Goal: Consume media (video, audio)

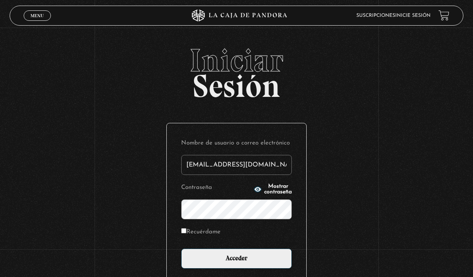
type input "tamarachaves1994@gmail.com"
click at [236, 263] on input "Acceder" at bounding box center [236, 259] width 111 height 20
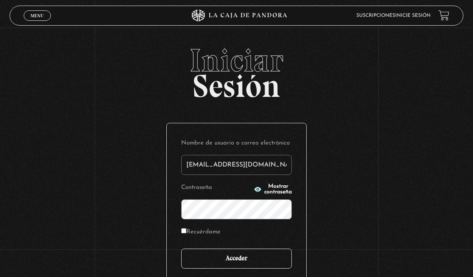
click at [257, 260] on input "Acceder" at bounding box center [236, 259] width 111 height 20
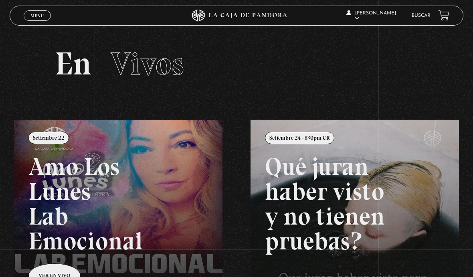
click at [49, 14] on link "Menu Cerrar" at bounding box center [37, 15] width 27 height 10
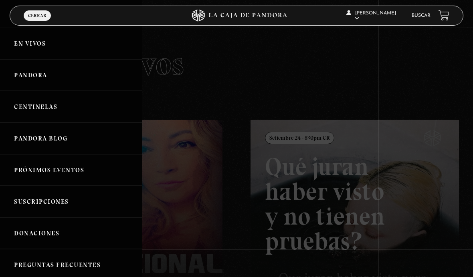
click at [55, 110] on link "Centinelas" at bounding box center [71, 107] width 142 height 32
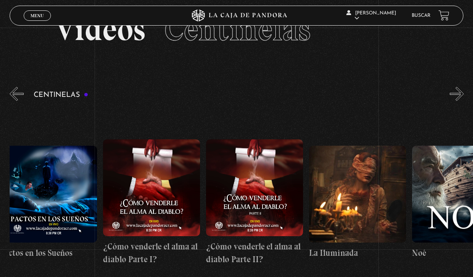
scroll to position [0, 4012]
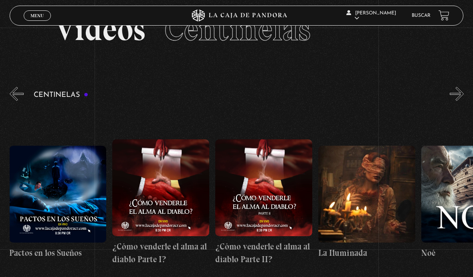
click at [268, 175] on figure at bounding box center [263, 187] width 97 height 97
